Goal: Check status: Check status

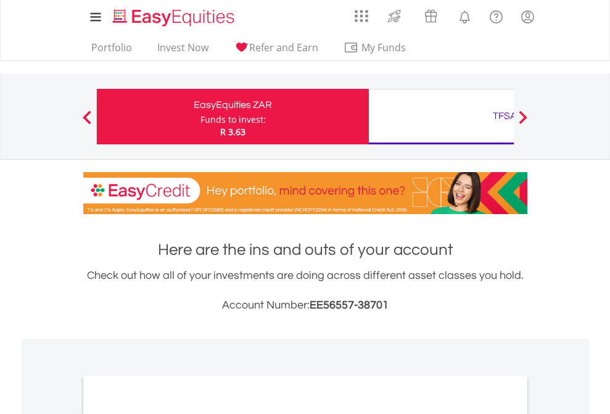
click at [200, 117] on div "Funds to invest:" at bounding box center [232, 119] width 65 height 12
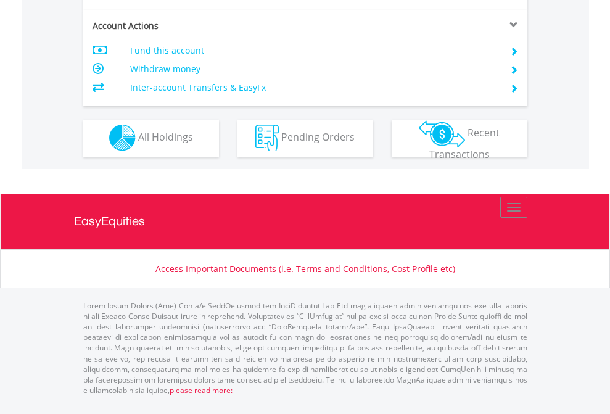
scroll to position [1153, 0]
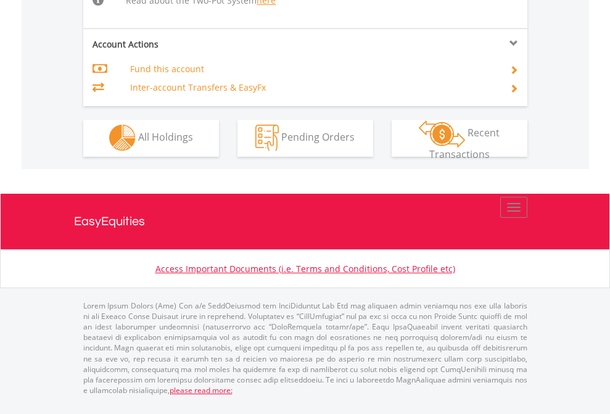
scroll to position [1051, 0]
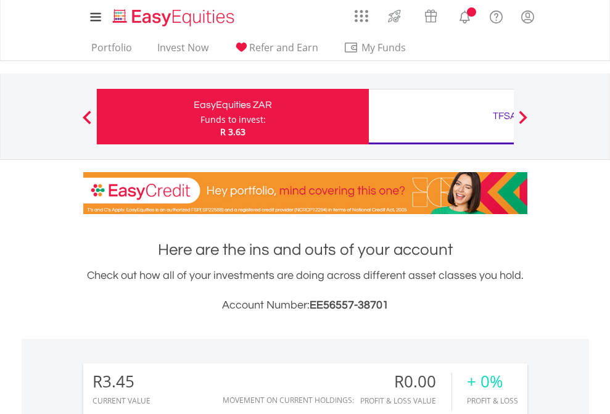
scroll to position [118, 194]
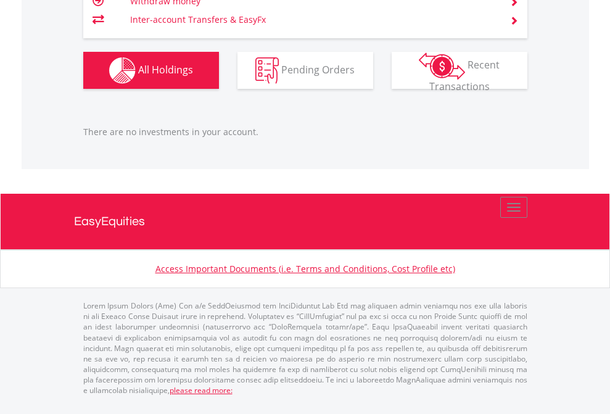
scroll to position [1225, 0]
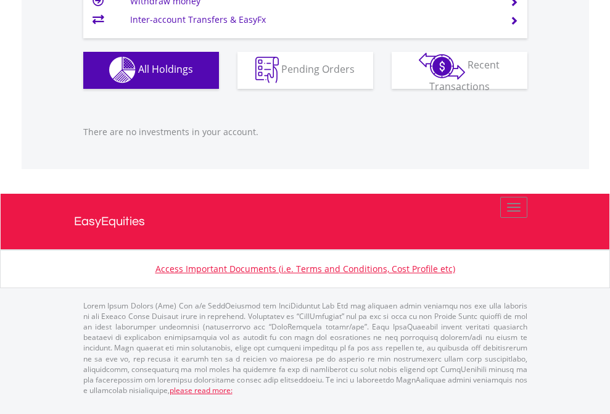
scroll to position [118, 194]
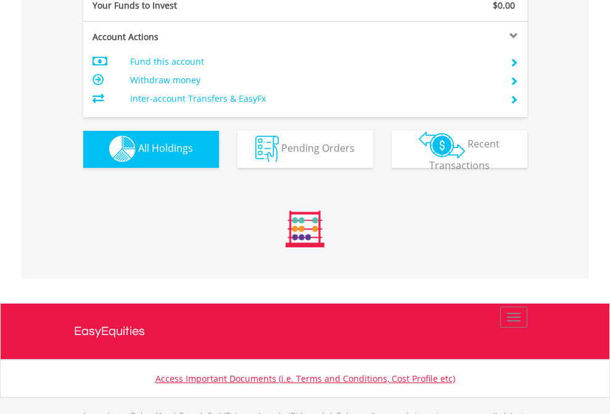
scroll to position [1221, 0]
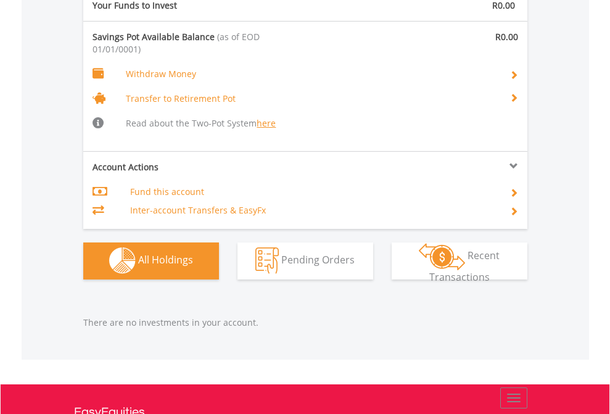
scroll to position [1293, 0]
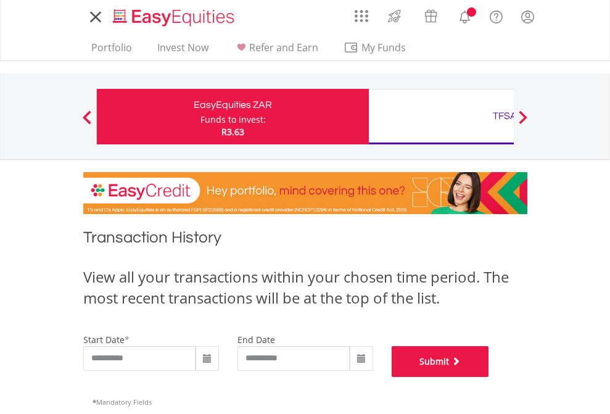
click at [489, 377] on button "Submit" at bounding box center [439, 361] width 97 height 31
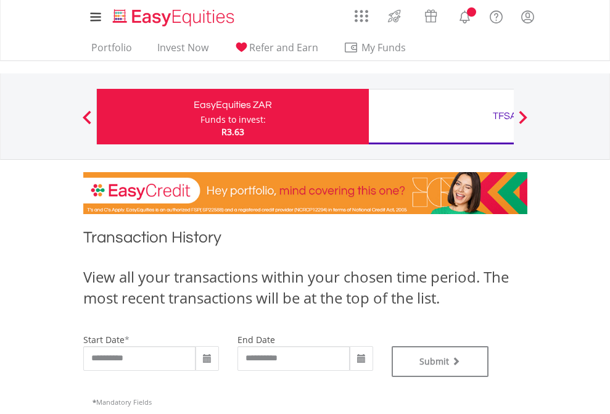
click at [441, 117] on div "TFSA" at bounding box center [504, 115] width 257 height 17
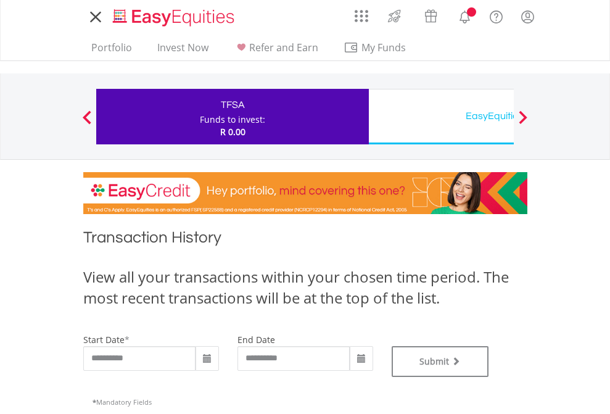
type input "**********"
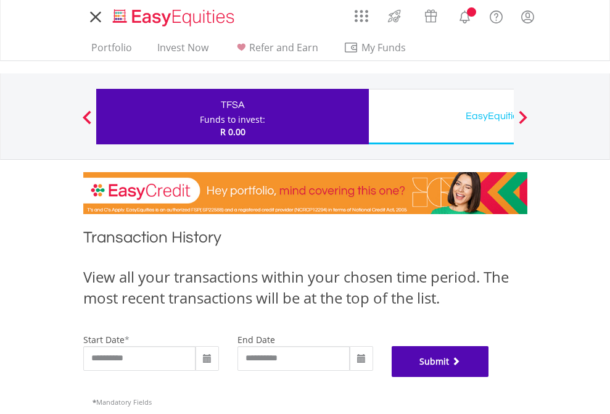
click at [489, 377] on button "Submit" at bounding box center [439, 361] width 97 height 31
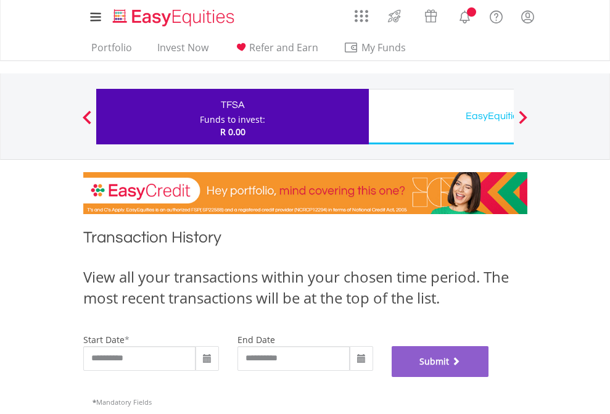
scroll to position [500, 0]
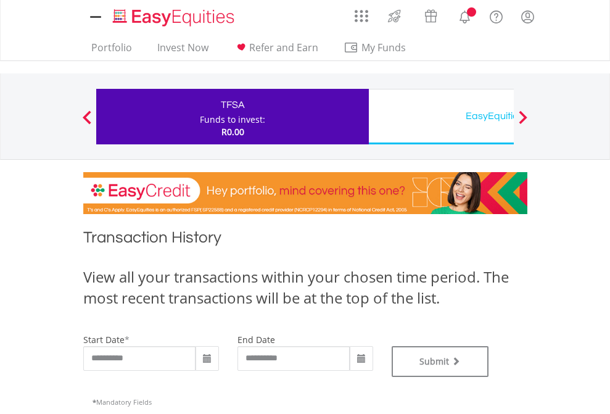
click at [441, 117] on div "EasyEquities USD" at bounding box center [504, 115] width 257 height 17
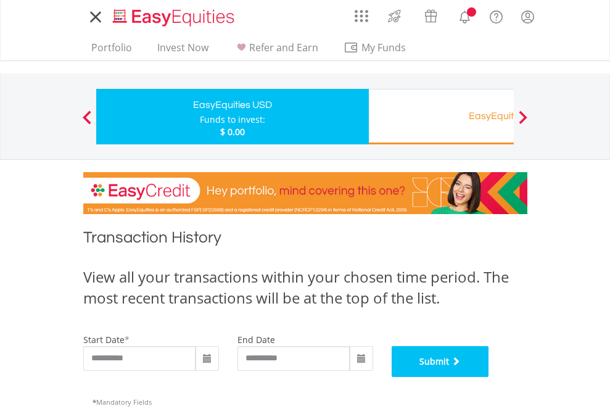
click at [489, 377] on button "Submit" at bounding box center [439, 361] width 97 height 31
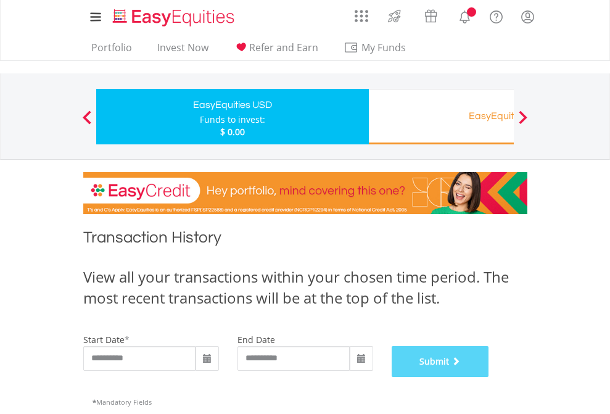
scroll to position [500, 0]
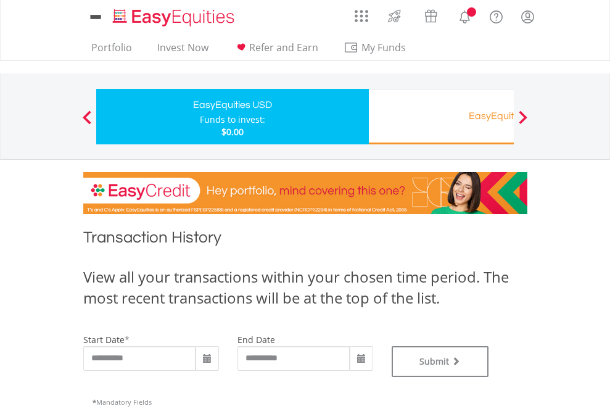
click at [441, 117] on div "EasyEquities RA" at bounding box center [504, 115] width 257 height 17
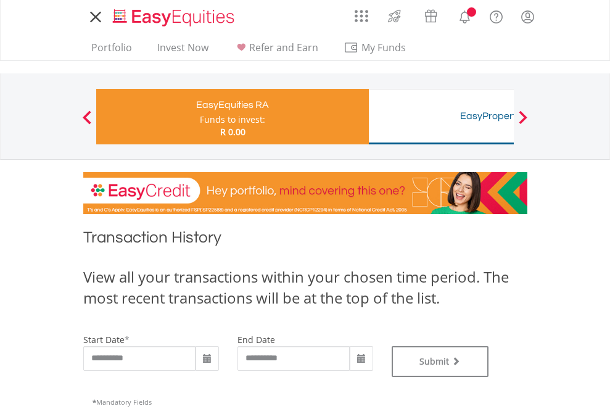
type input "**********"
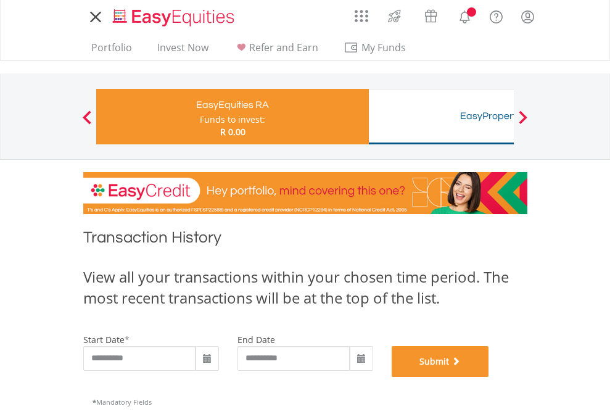
click at [489, 377] on button "Submit" at bounding box center [439, 361] width 97 height 31
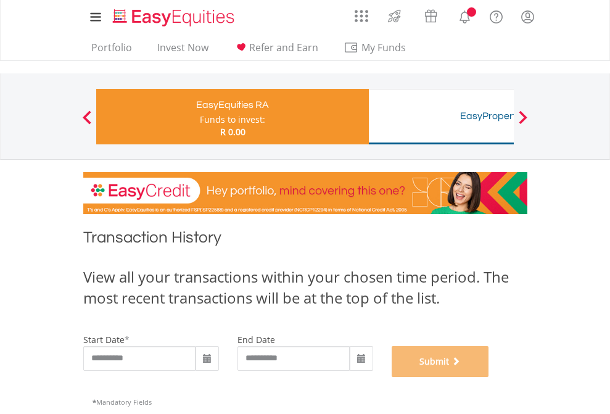
scroll to position [500, 0]
